Goal: Find specific page/section: Find specific page/section

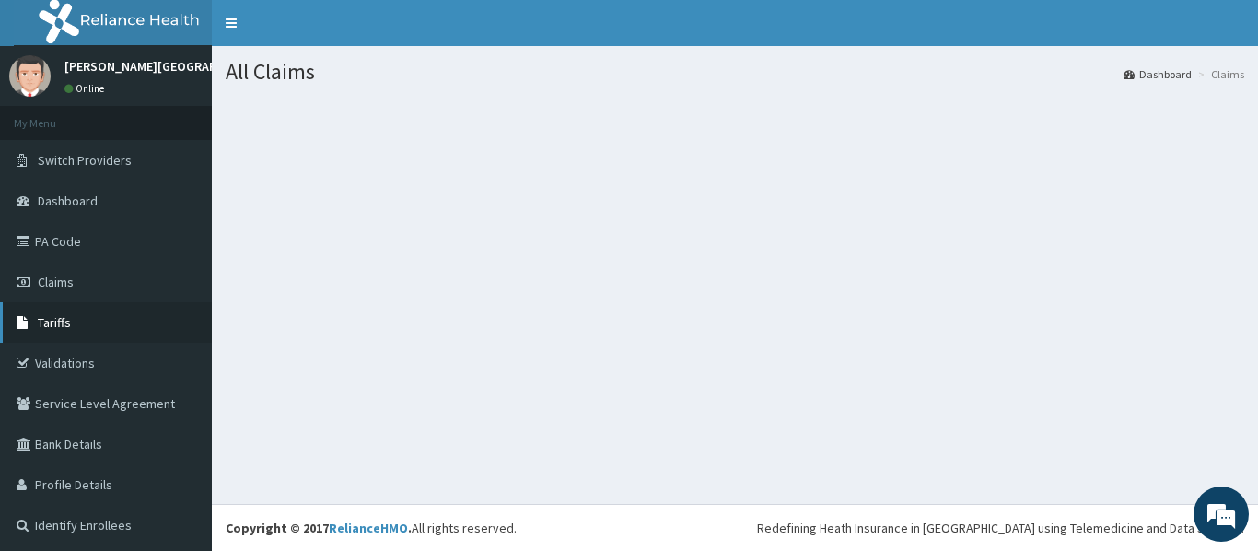
click at [56, 322] on span "Tariffs" at bounding box center [54, 322] width 33 height 17
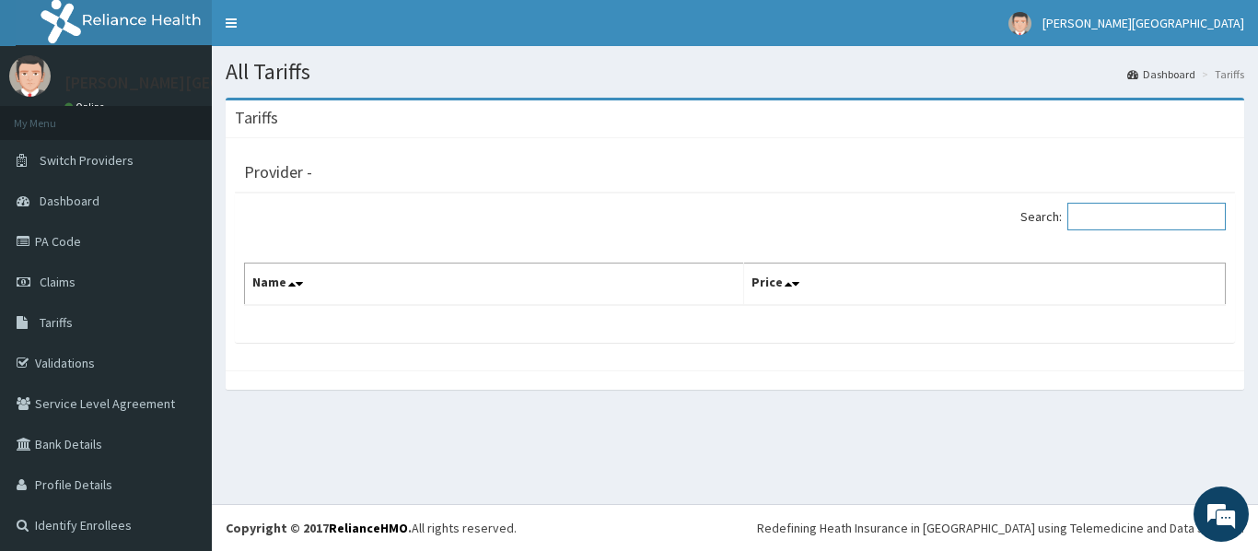
click at [1133, 216] on input "Search:" at bounding box center [1146, 217] width 158 height 28
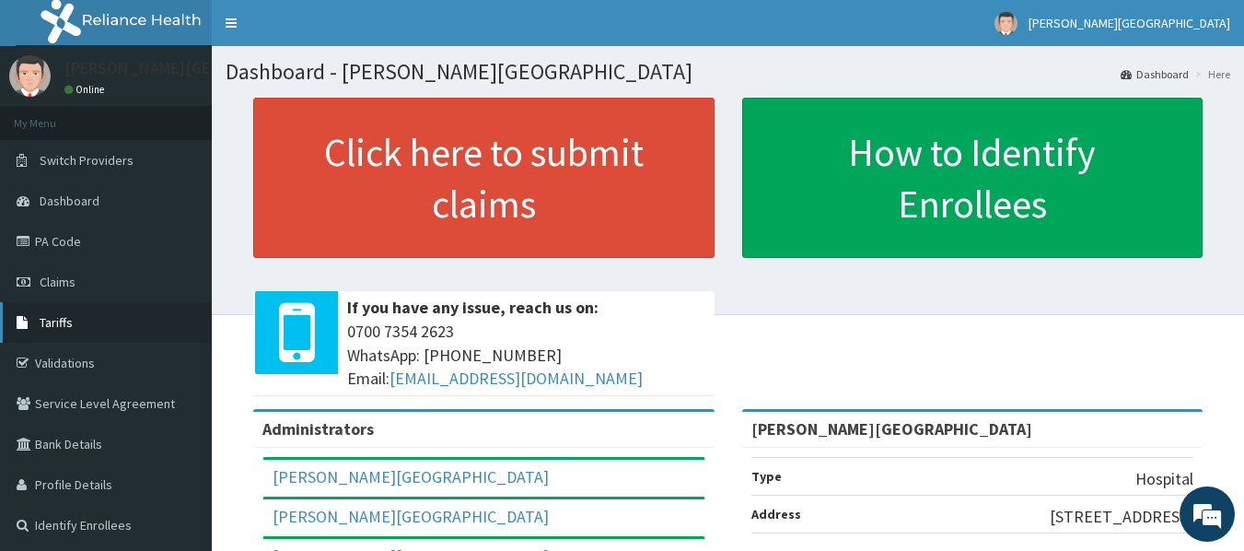
click at [48, 317] on span "Tariffs" at bounding box center [56, 322] width 33 height 17
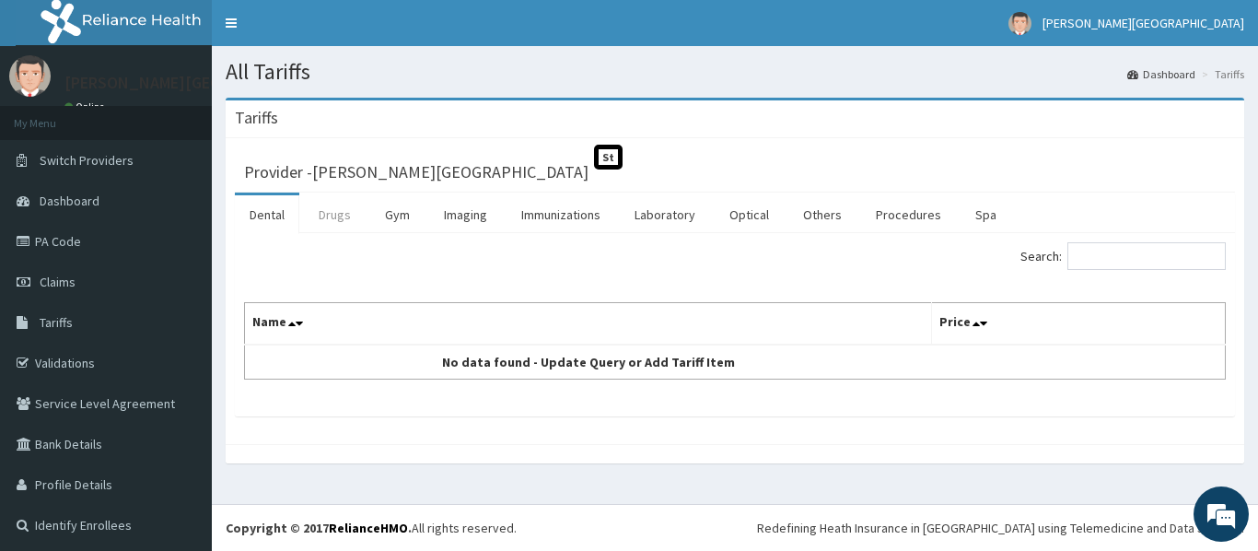
click at [343, 211] on link "Drugs" at bounding box center [335, 214] width 62 height 39
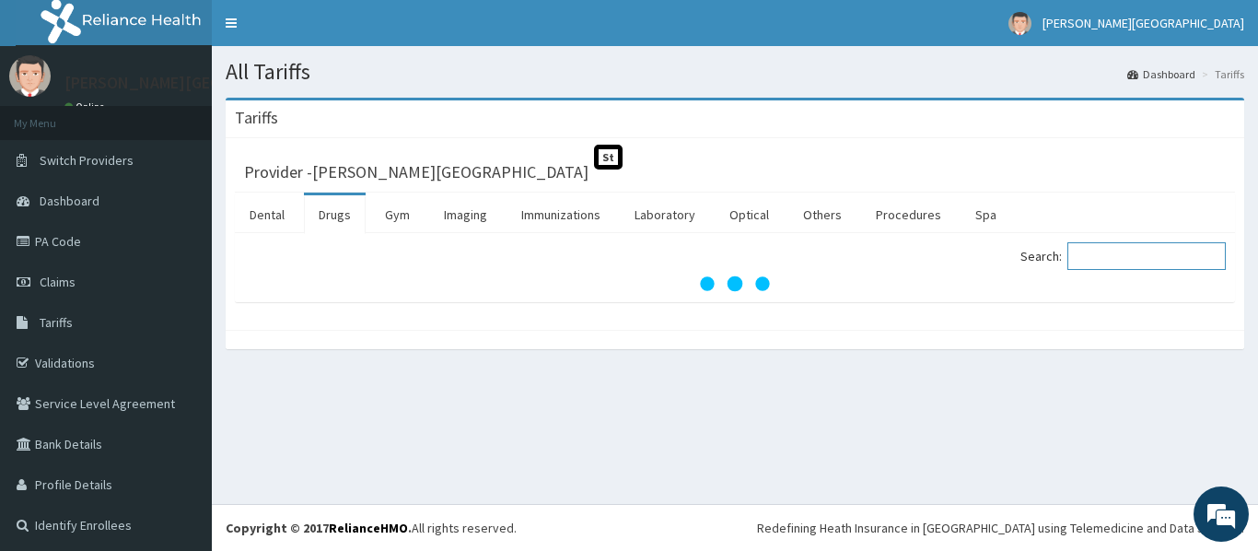
click at [1136, 251] on input "Search:" at bounding box center [1146, 256] width 158 height 28
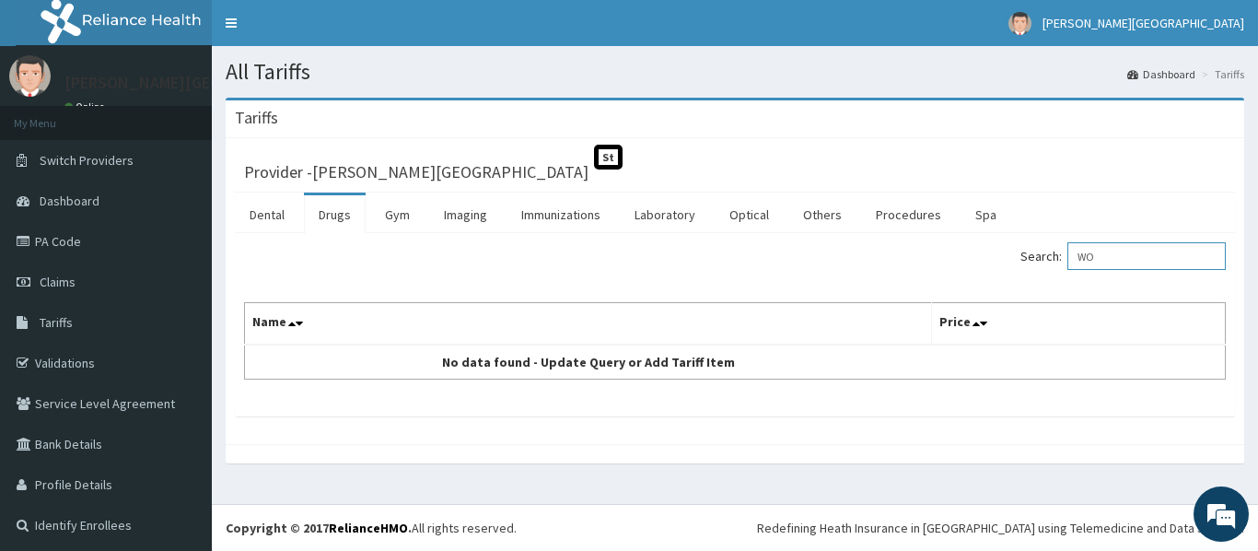
type input "W"
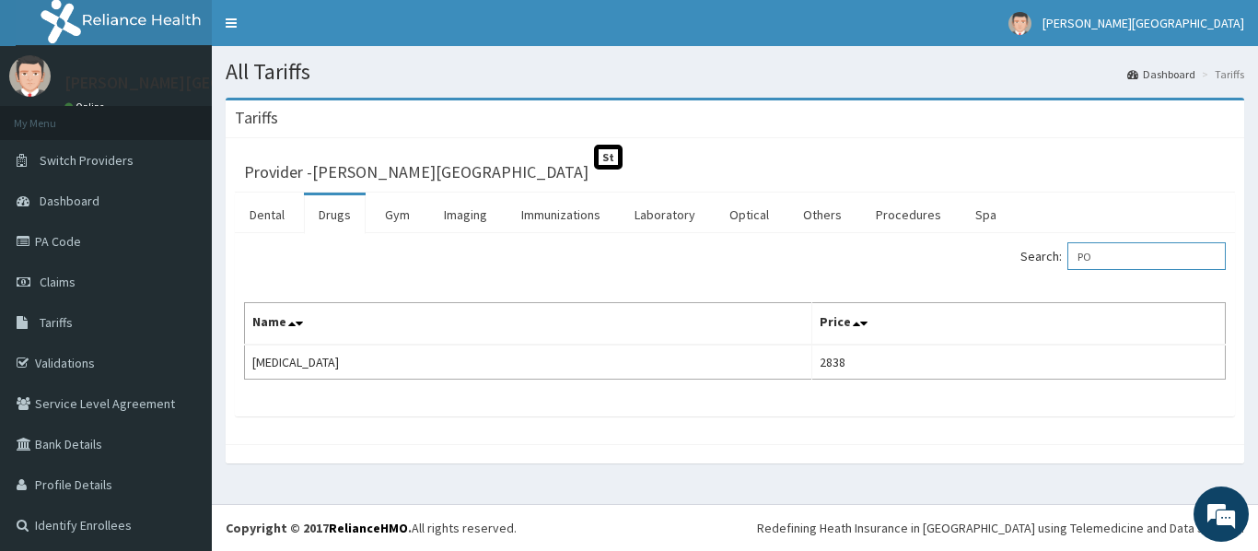
type input "P"
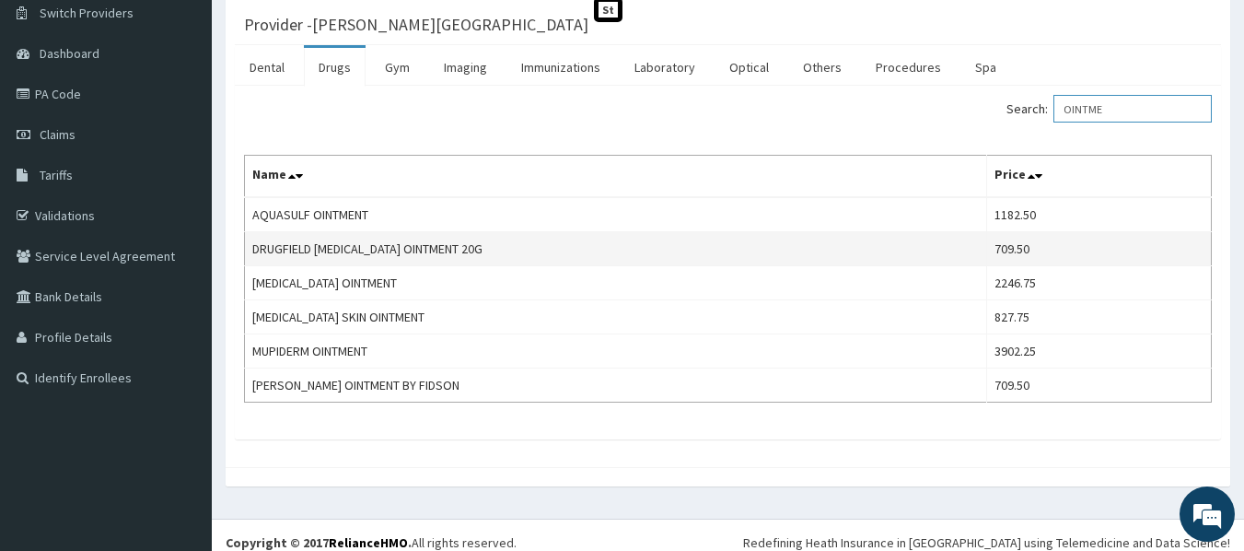
scroll to position [162, 0]
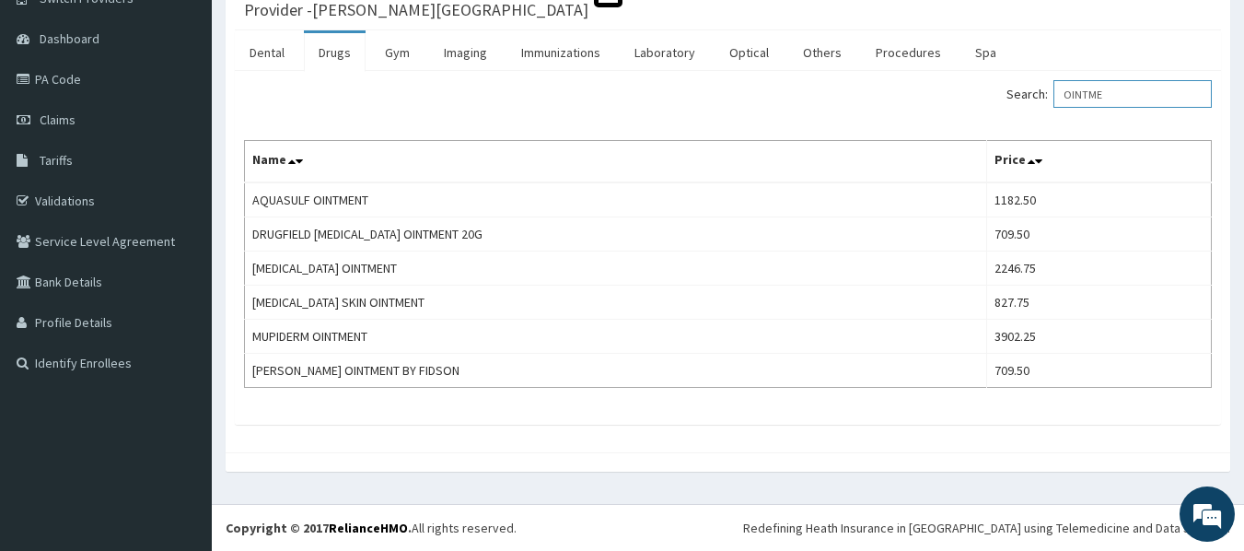
click at [1140, 97] on input "OINTME" at bounding box center [1132, 94] width 158 height 28
type input "O"
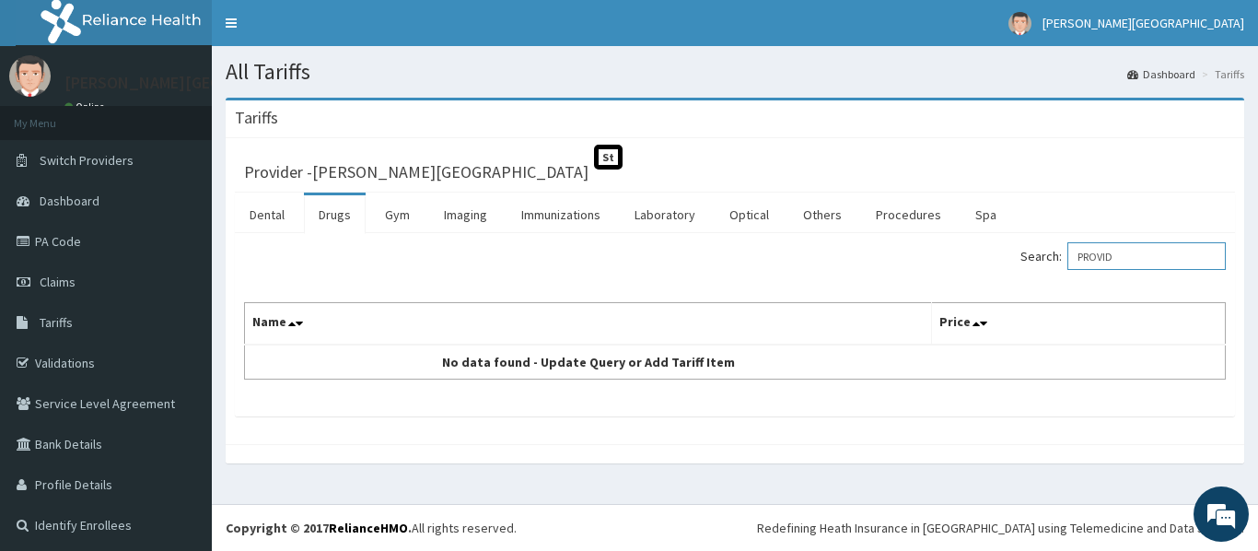
click at [1125, 260] on input "PROVID" at bounding box center [1146, 256] width 158 height 28
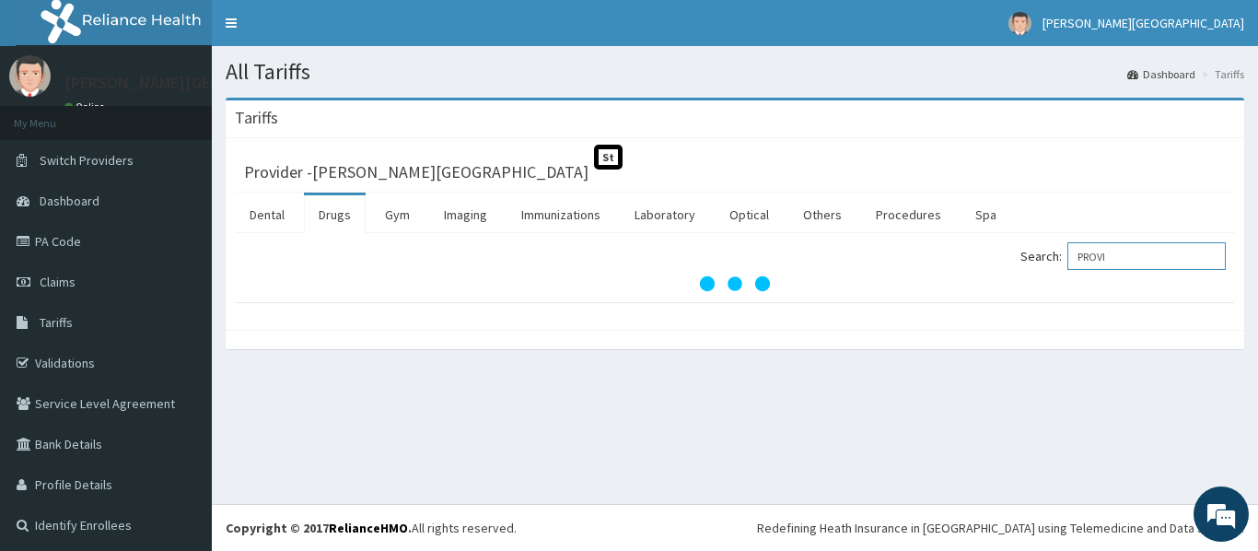
click at [1091, 251] on input "PROVI" at bounding box center [1146, 256] width 158 height 28
click at [1152, 252] on input "POVI" at bounding box center [1146, 256] width 158 height 28
type input "P"
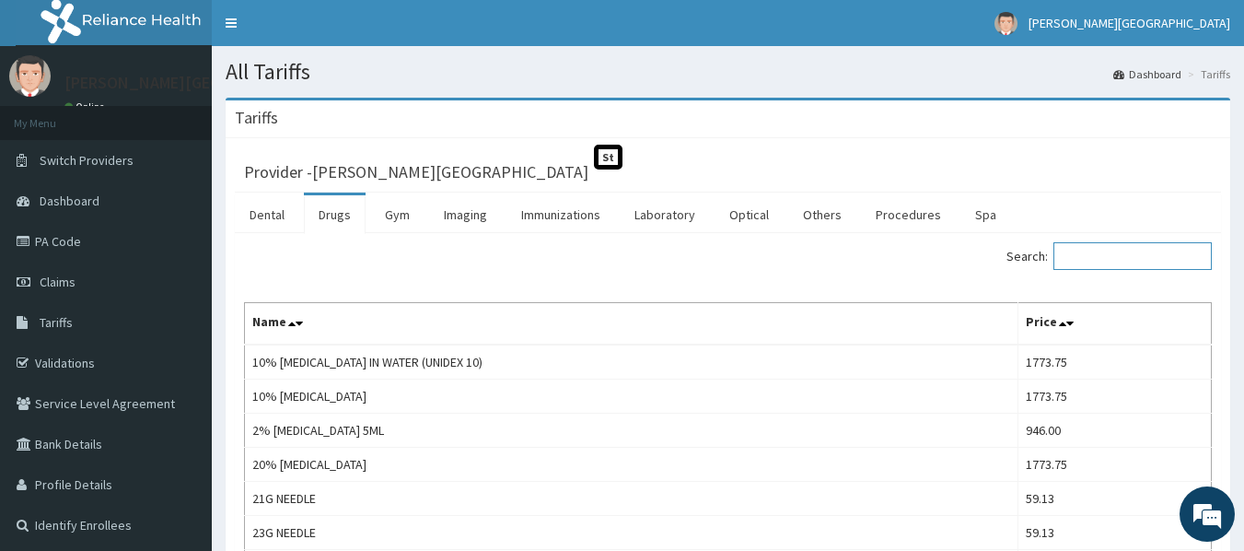
click at [1132, 256] on input "Search:" at bounding box center [1132, 256] width 158 height 28
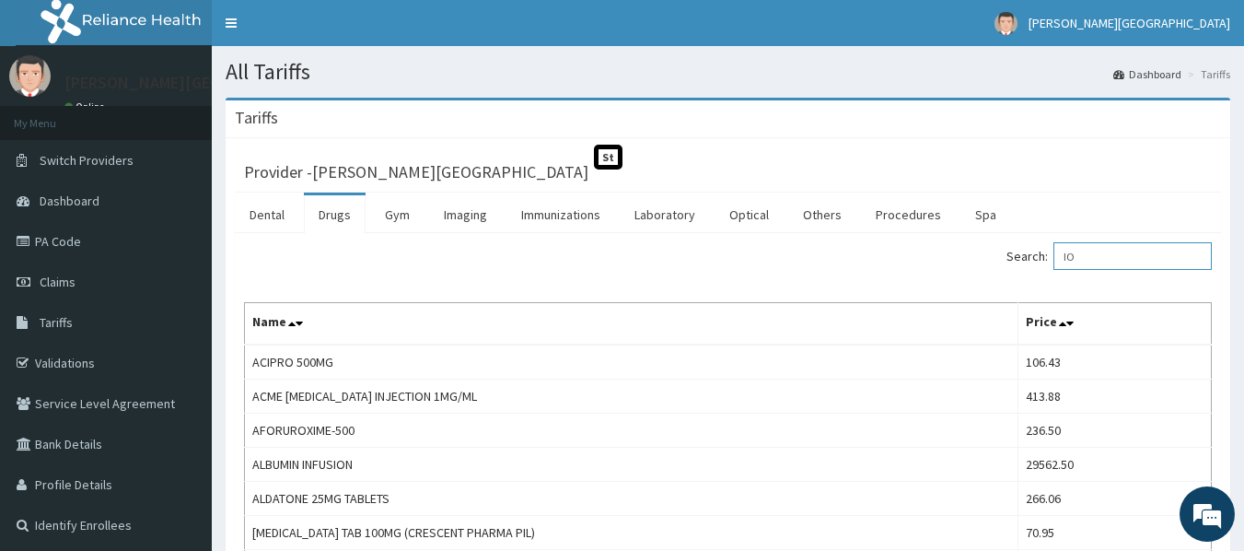
click at [1106, 264] on input "IO" at bounding box center [1132, 256] width 158 height 28
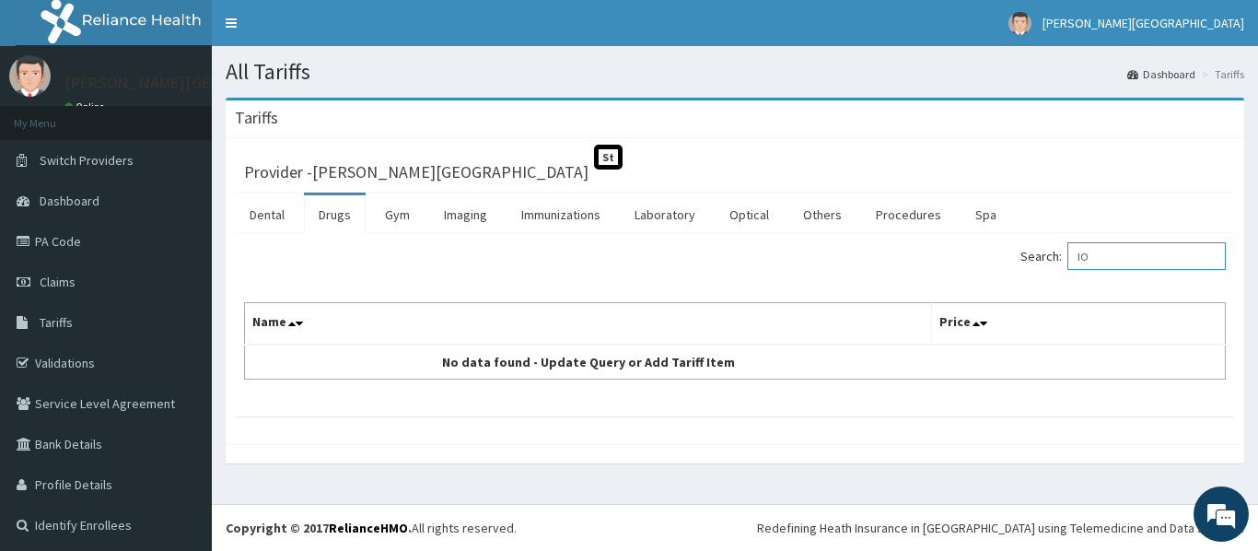
type input "I"
click at [1123, 269] on input "WOSA" at bounding box center [1146, 256] width 158 height 28
type input "W"
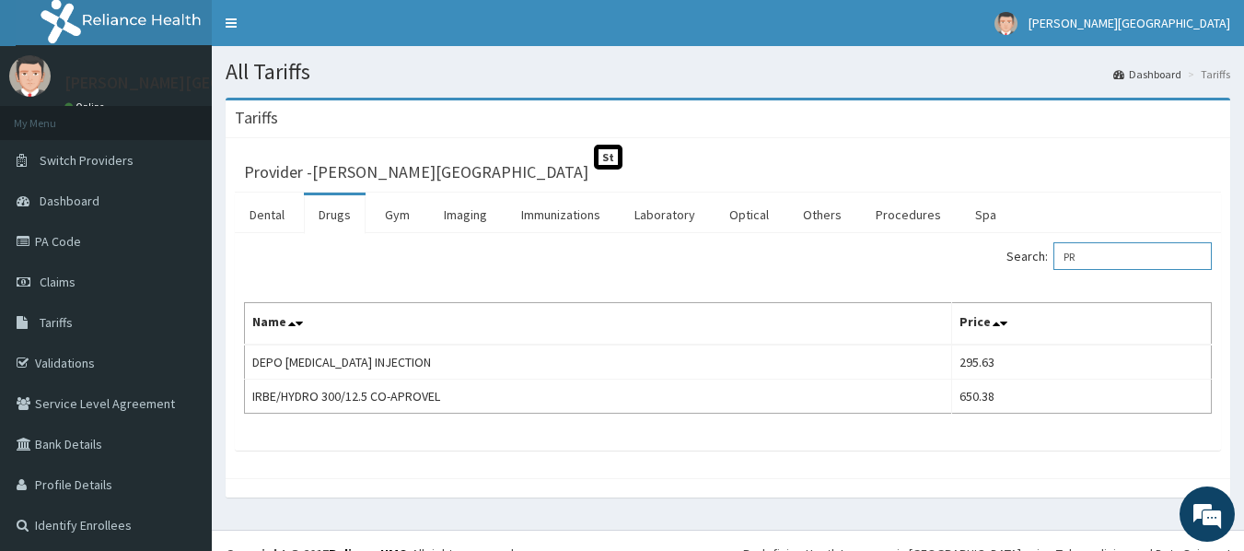
type input "P"
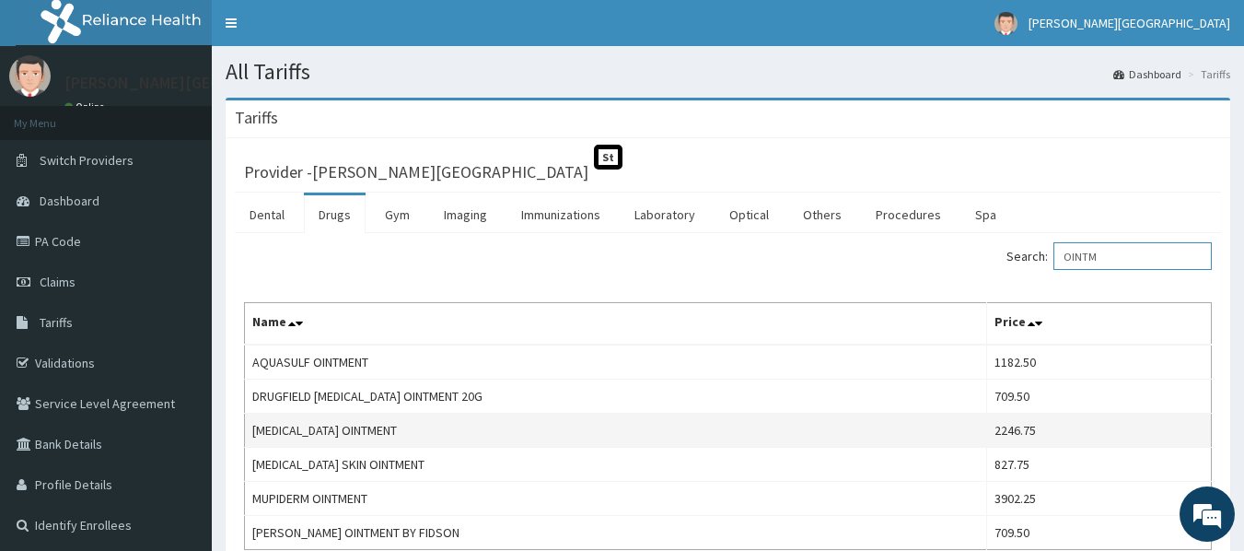
scroll to position [92, 0]
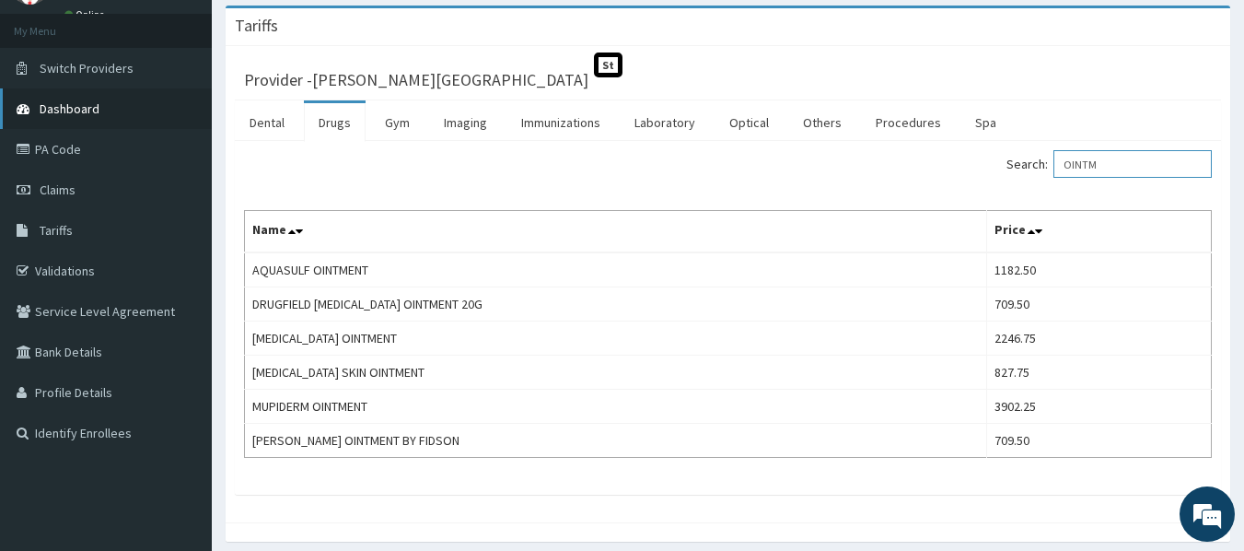
type input "OINTM"
